Goal: Find specific page/section: Find specific page/section

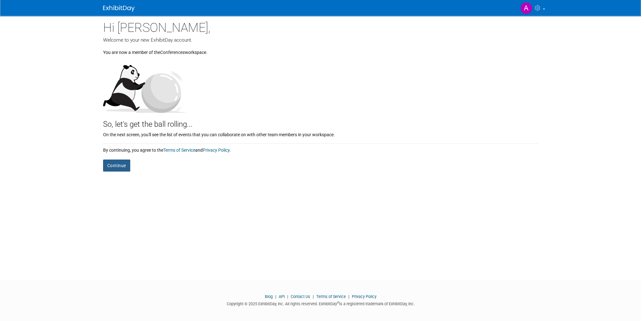
click at [122, 166] on button "Continue" at bounding box center [116, 166] width 27 height 12
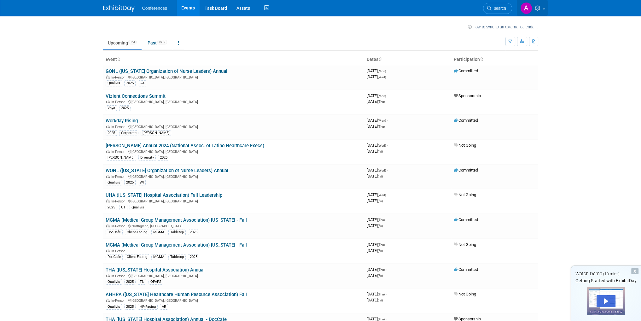
click at [545, 8] on link at bounding box center [532, 8] width 31 height 16
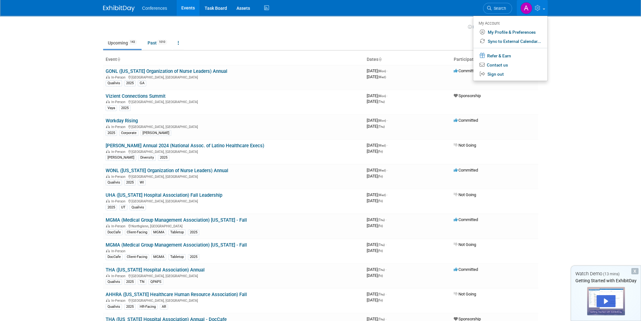
click at [208, 27] on td at bounding box center [295, 26] width 346 height 8
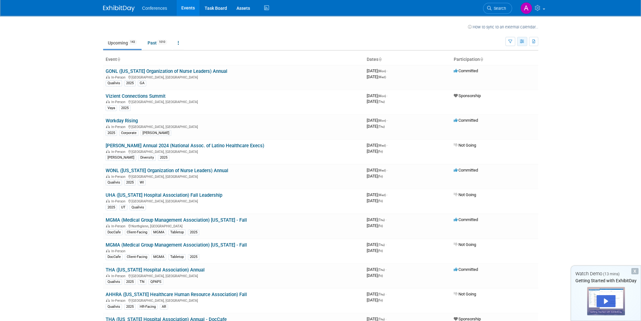
click at [524, 44] on button "button" at bounding box center [522, 41] width 10 height 9
click at [513, 73] on link "Detail View" at bounding box center [495, 73] width 53 height 9
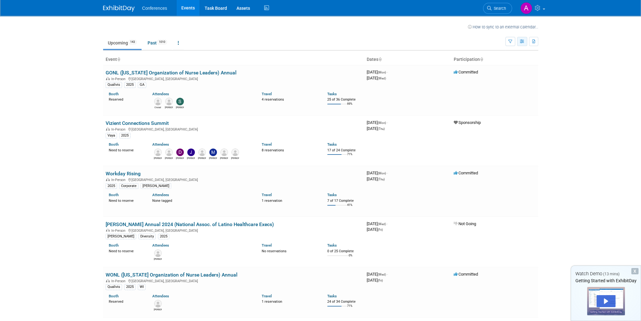
click at [520, 43] on button "button" at bounding box center [522, 41] width 10 height 9
click at [503, 82] on link "Calendar View" at bounding box center [495, 83] width 53 height 9
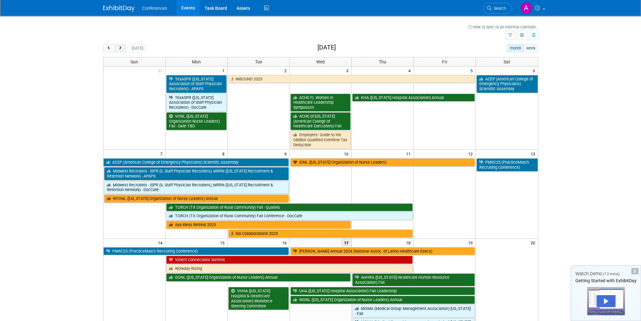
click at [122, 48] on span "next" at bounding box center [120, 48] width 5 height 4
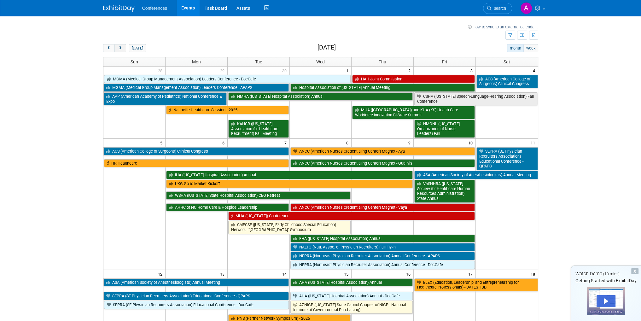
click at [122, 48] on span "next" at bounding box center [120, 48] width 5 height 4
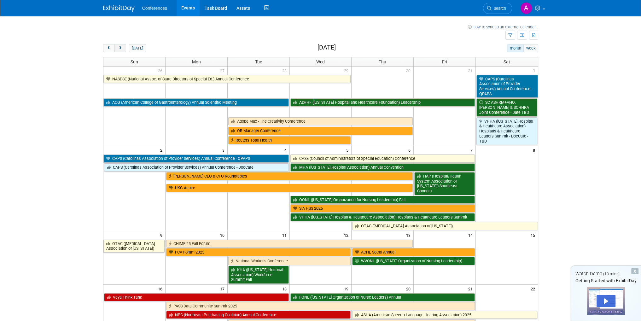
click at [123, 48] on button "next" at bounding box center [121, 48] width 12 height 8
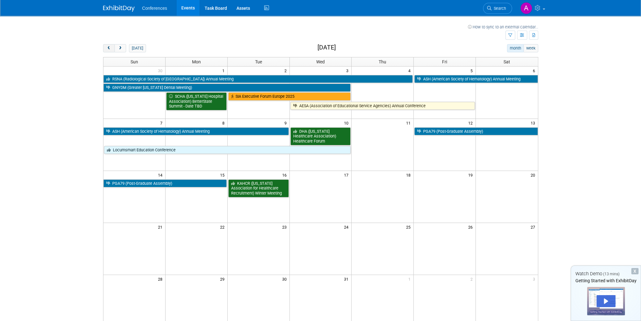
click at [109, 48] on span "prev" at bounding box center [109, 48] width 5 height 4
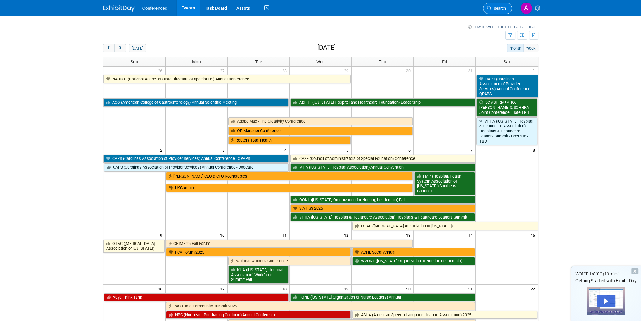
click at [494, 8] on span "Search" at bounding box center [499, 8] width 15 height 5
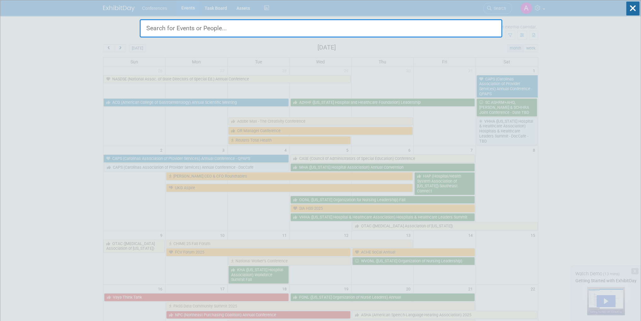
click at [285, 31] on input "text" at bounding box center [321, 28] width 363 height 18
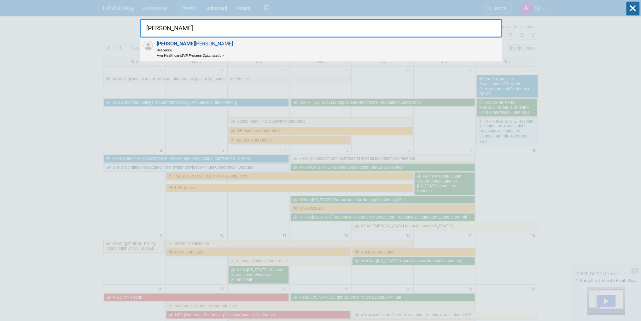
click at [280, 44] on div "Emily Hazen Resource Aya Healthcare EVP, Process Optimization" at bounding box center [321, 50] width 362 height 24
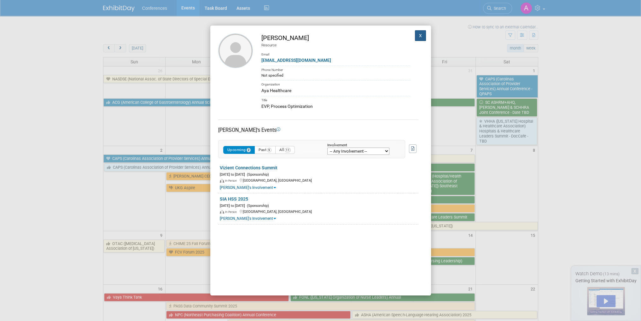
click at [415, 37] on button "X" at bounding box center [420, 35] width 11 height 11
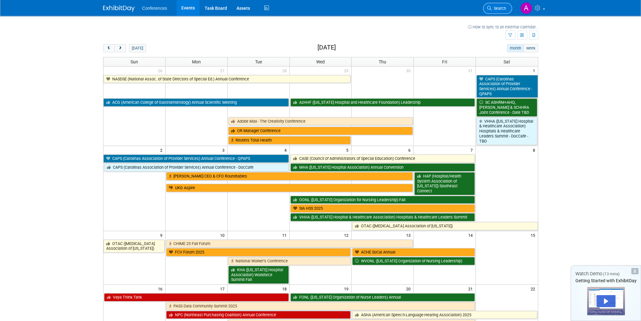
click at [491, 9] on icon at bounding box center [489, 8] width 4 height 4
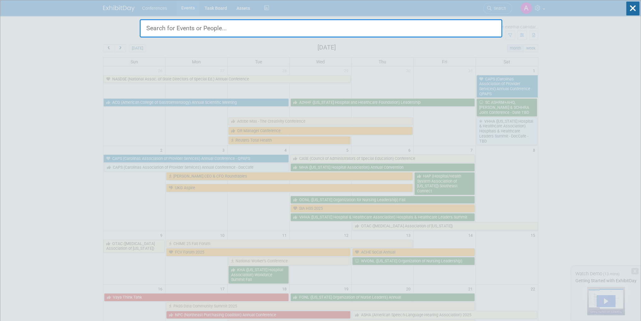
click at [254, 30] on input "text" at bounding box center [321, 28] width 363 height 18
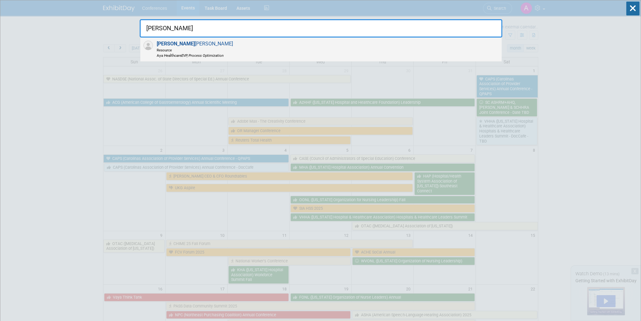
click at [262, 50] on div "Emily Hazen Resource Aya Healthcare EVP, Process Optimization" at bounding box center [321, 50] width 362 height 24
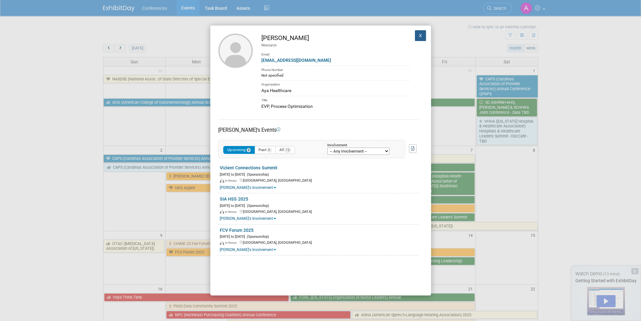
click at [416, 33] on button "X" at bounding box center [420, 35] width 11 height 11
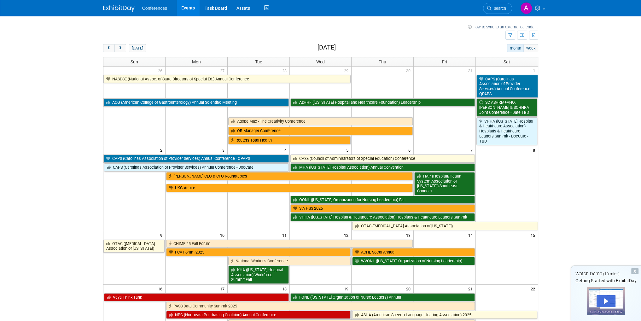
click at [498, 10] on span "Search" at bounding box center [499, 8] width 15 height 5
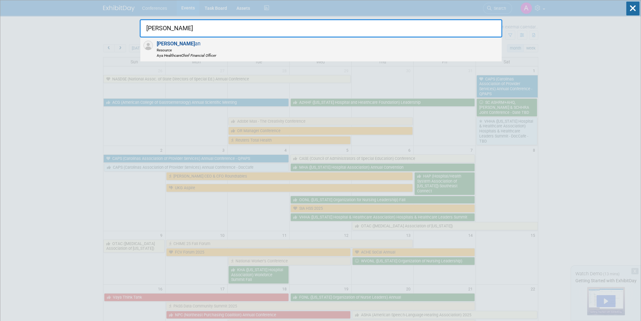
type input "john curr"
click at [262, 53] on div "John Curr an Resource Aya Healthcare Chief Financial Officer" at bounding box center [321, 50] width 362 height 24
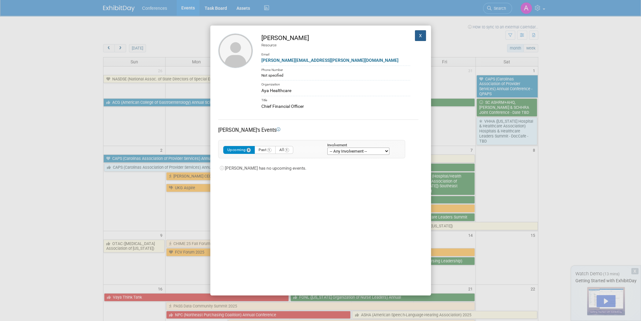
click at [417, 36] on button "X" at bounding box center [420, 35] width 11 height 11
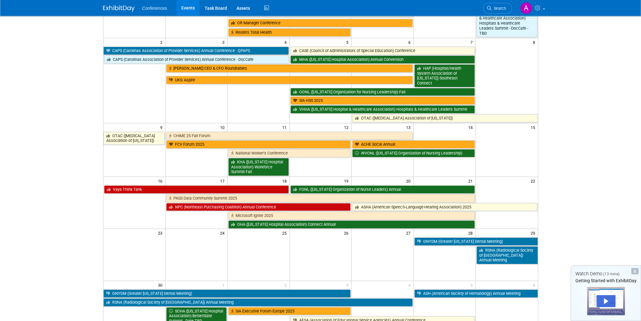
scroll to position [32, 0]
